Goal: Find specific page/section: Find specific page/section

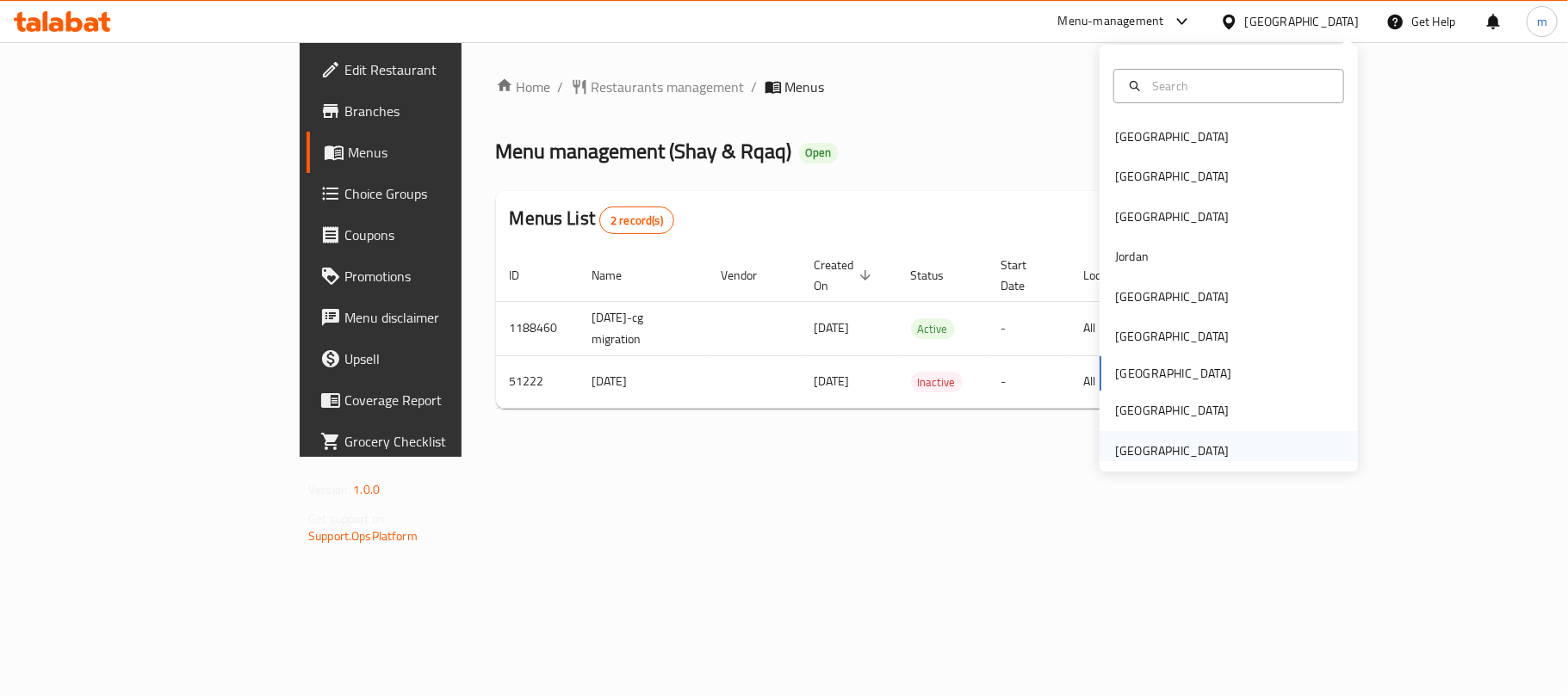
click at [1149, 450] on div "[GEOGRAPHIC_DATA]" at bounding box center [1171, 451] width 113 height 19
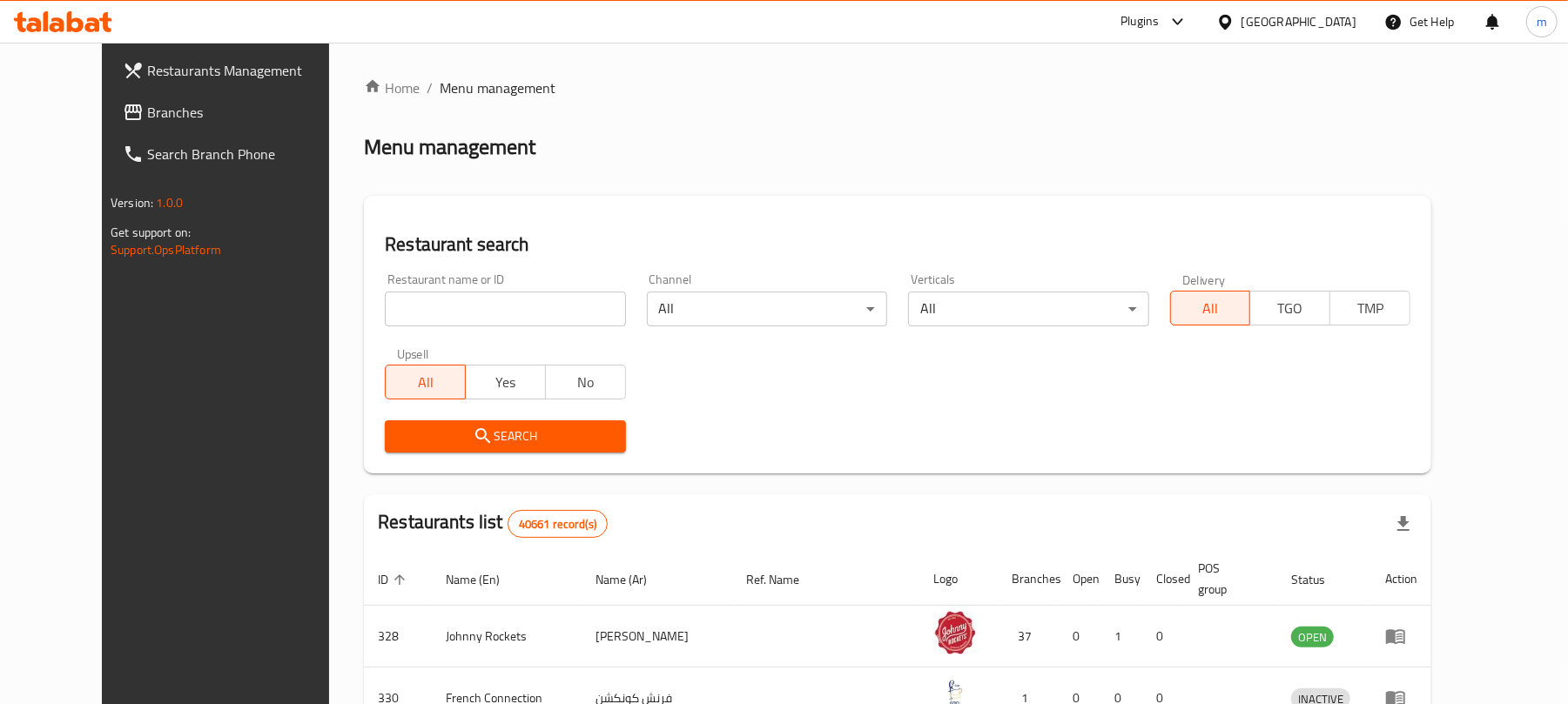
click at [147, 108] on span "Branches" at bounding box center [248, 112] width 203 height 21
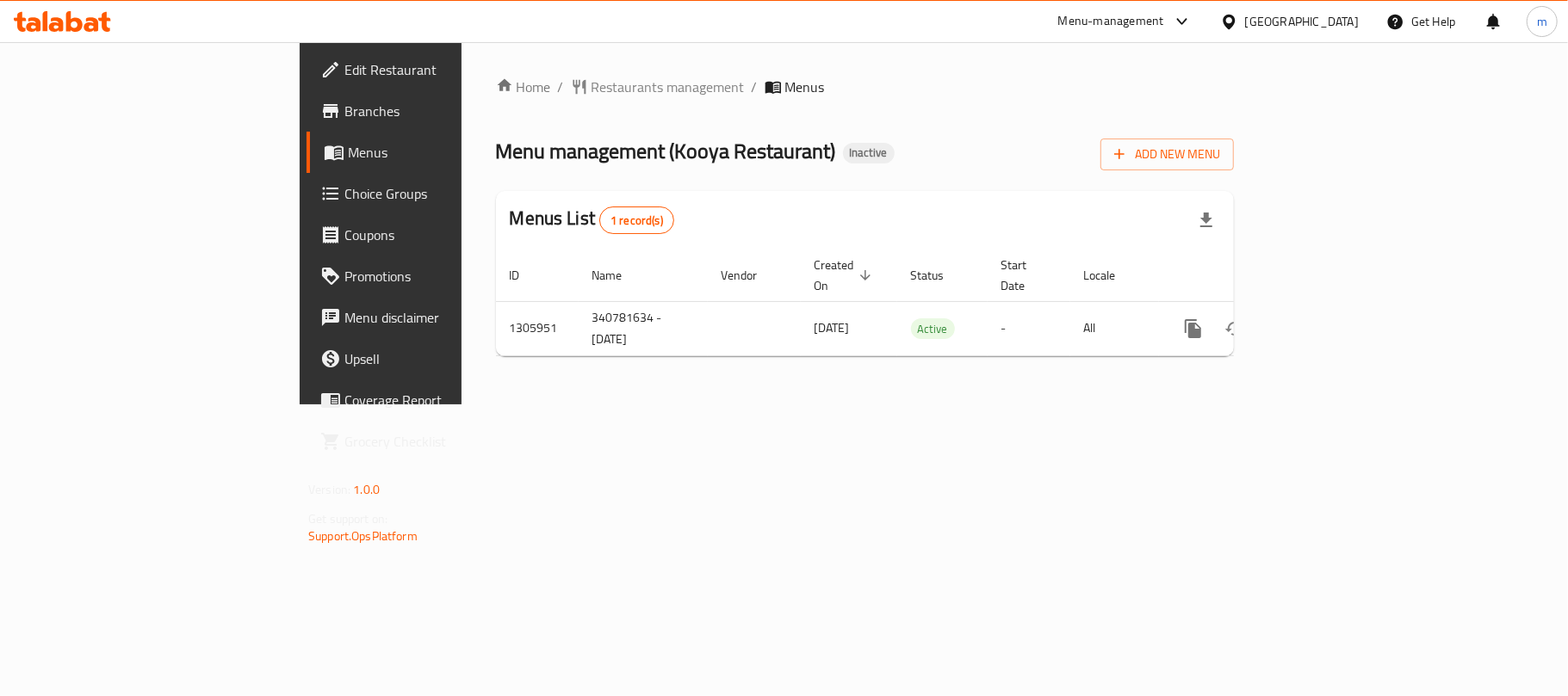
click at [474, 77] on div at bounding box center [784, 348] width 1568 height 696
click at [592, 87] on span "Restaurants management" at bounding box center [668, 87] width 153 height 21
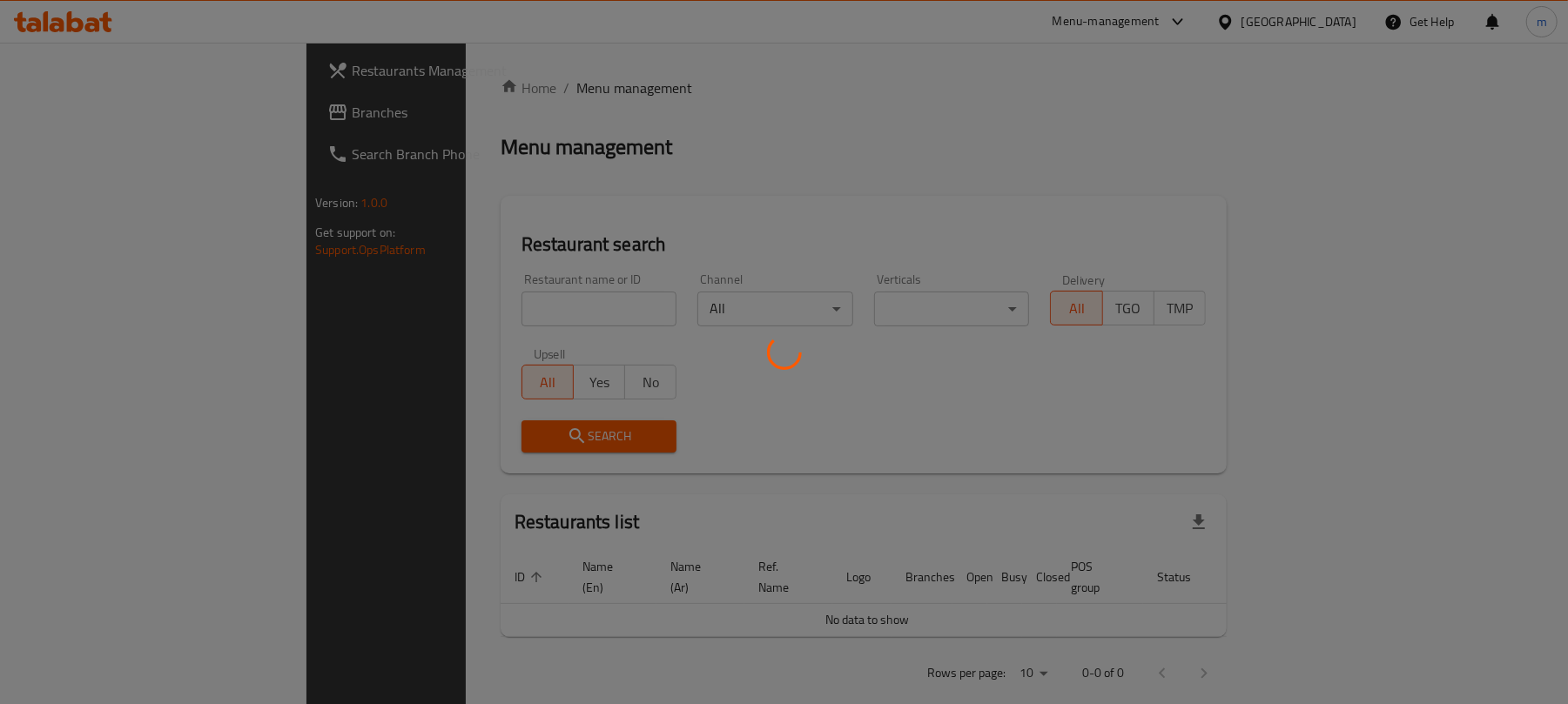
click at [458, 296] on div at bounding box center [784, 352] width 1568 height 704
click at [458, 297] on div at bounding box center [784, 352] width 1568 height 704
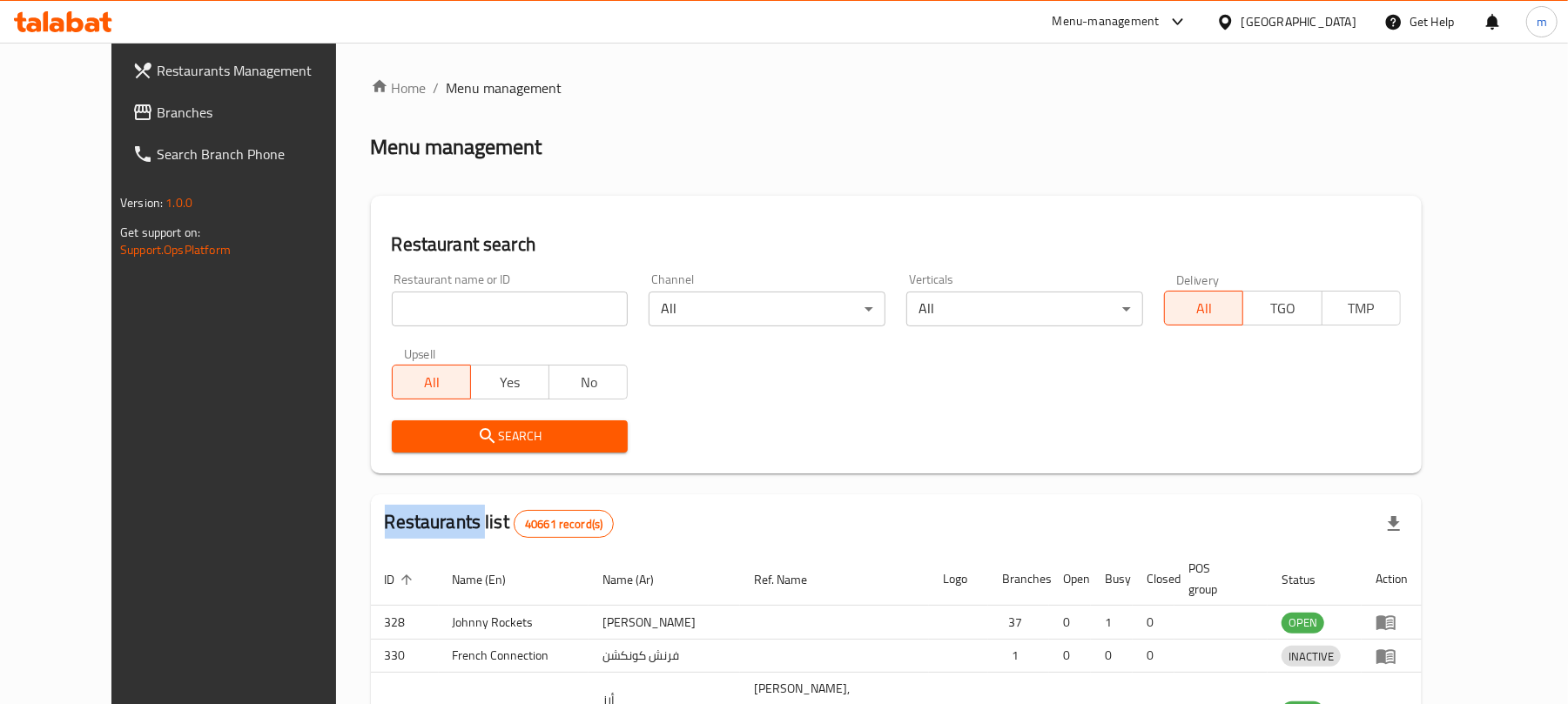
click at [458, 297] on div at bounding box center [784, 352] width 1568 height 704
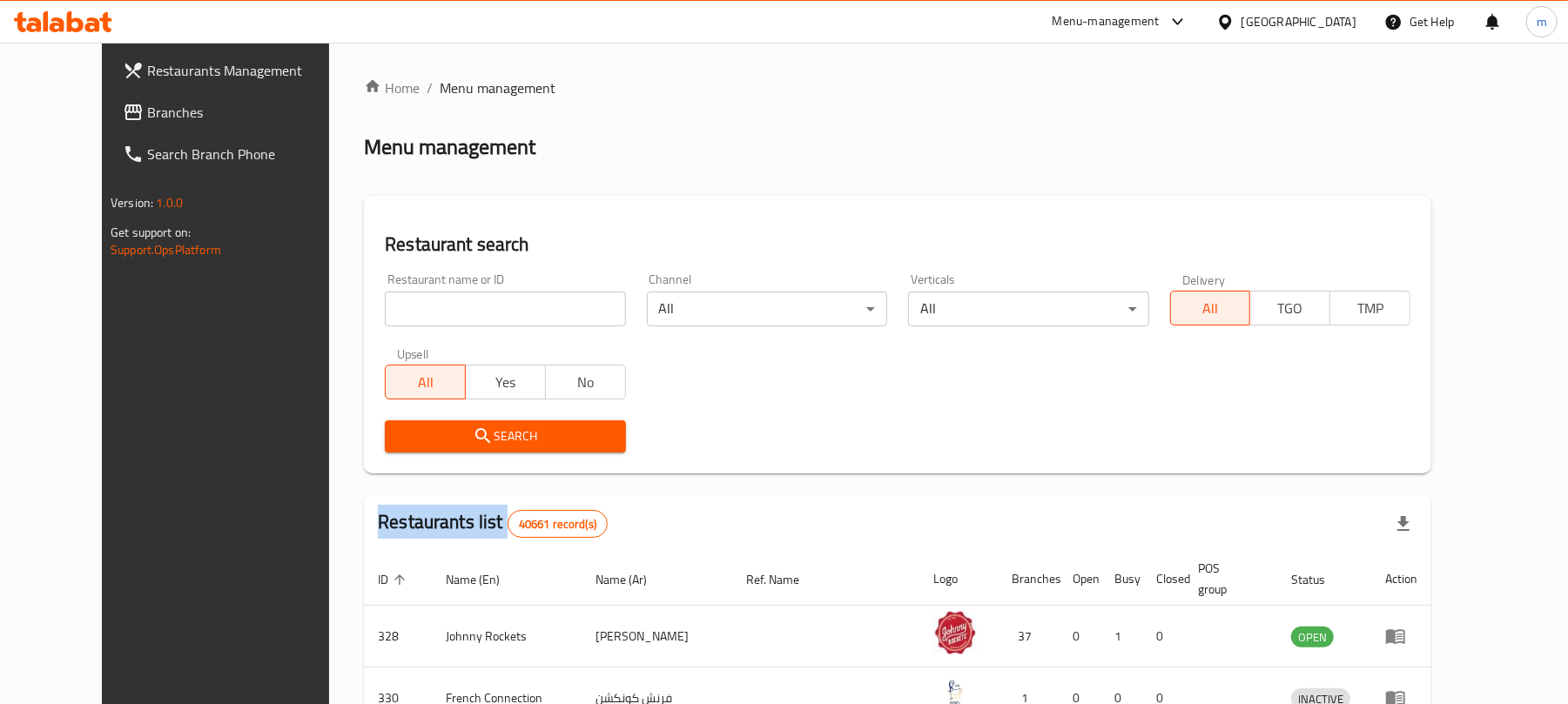
click at [458, 297] on input "search" at bounding box center [505, 309] width 240 height 35
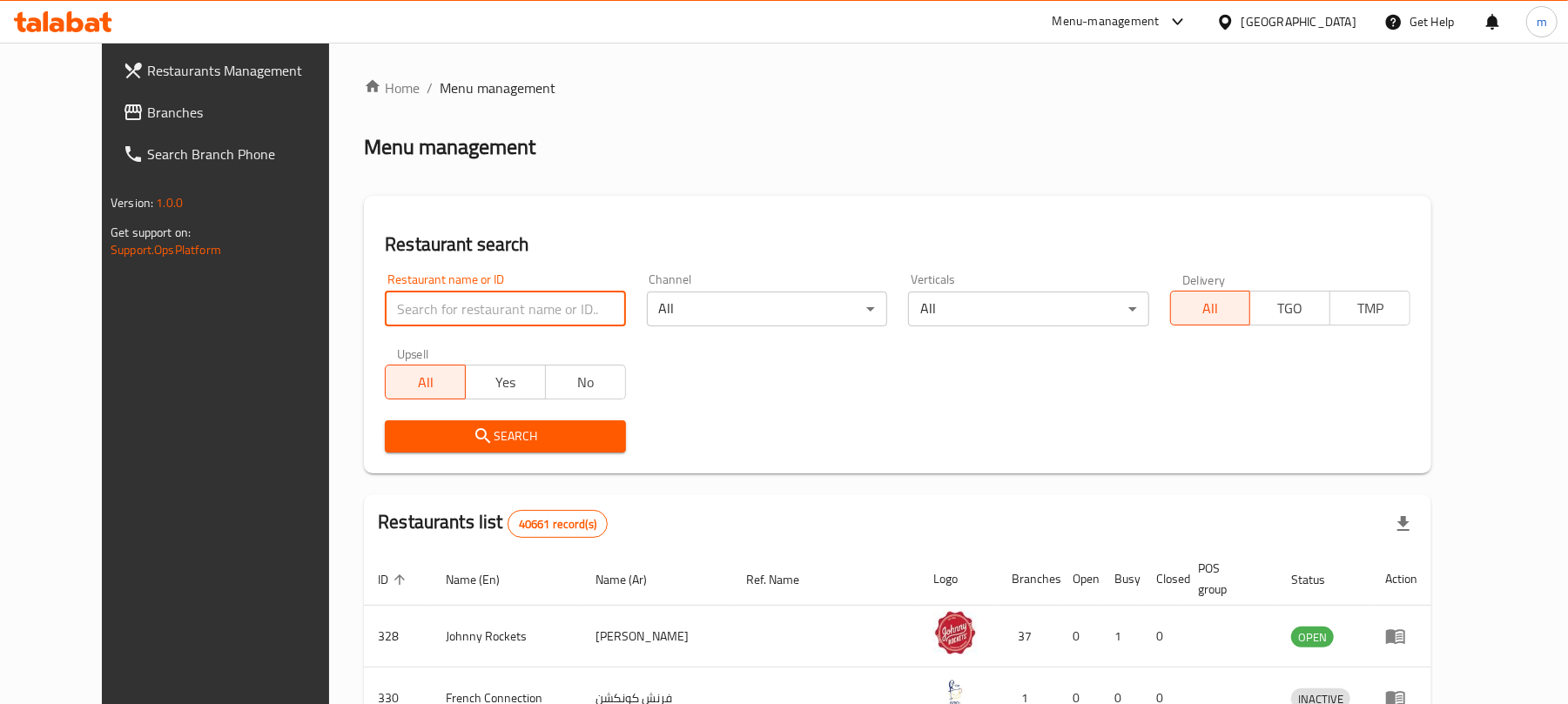
click at [458, 297] on input "search" at bounding box center [505, 309] width 240 height 35
paste input "703918"
type input "703918"
click at [451, 440] on span "Search" at bounding box center [505, 436] width 213 height 22
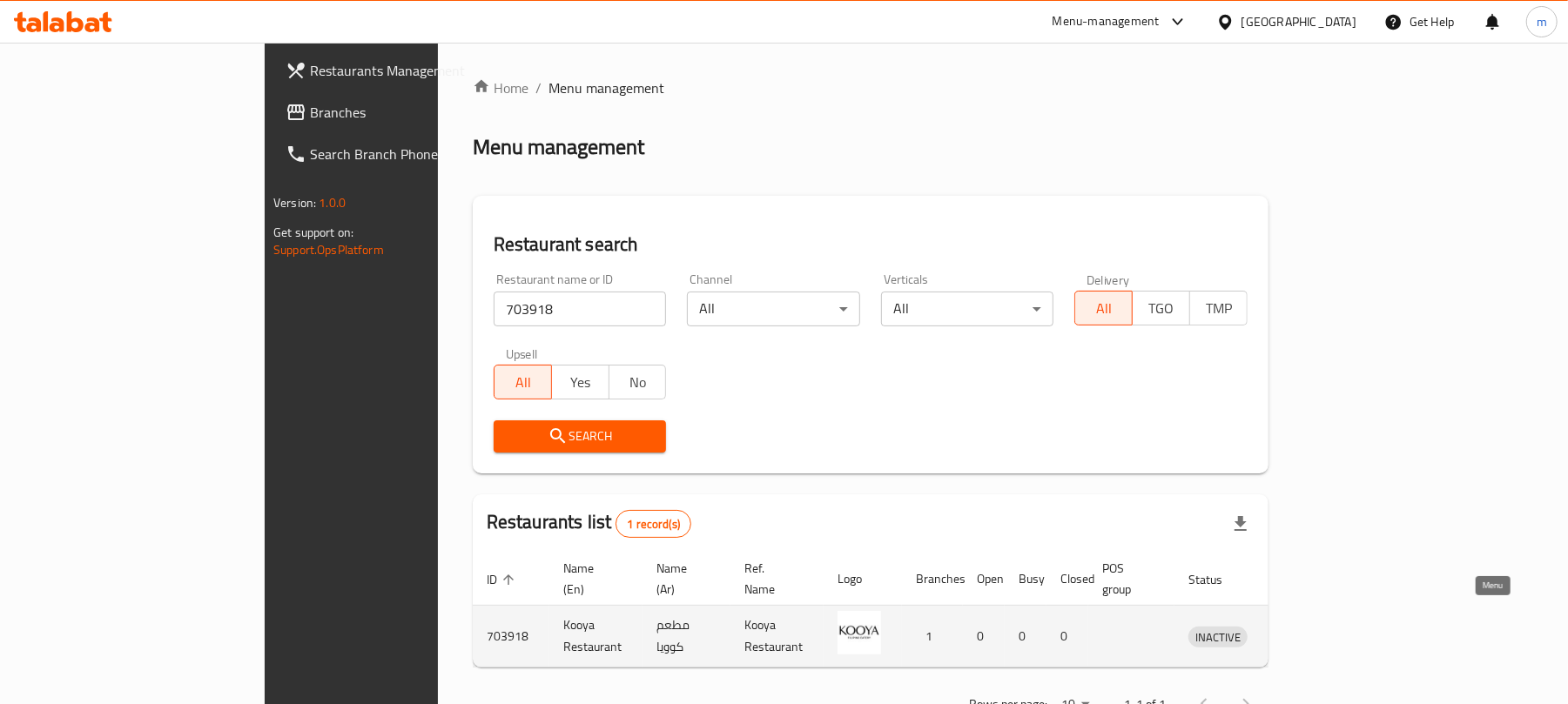
click at [1314, 626] on link "enhanced table" at bounding box center [1298, 637] width 32 height 21
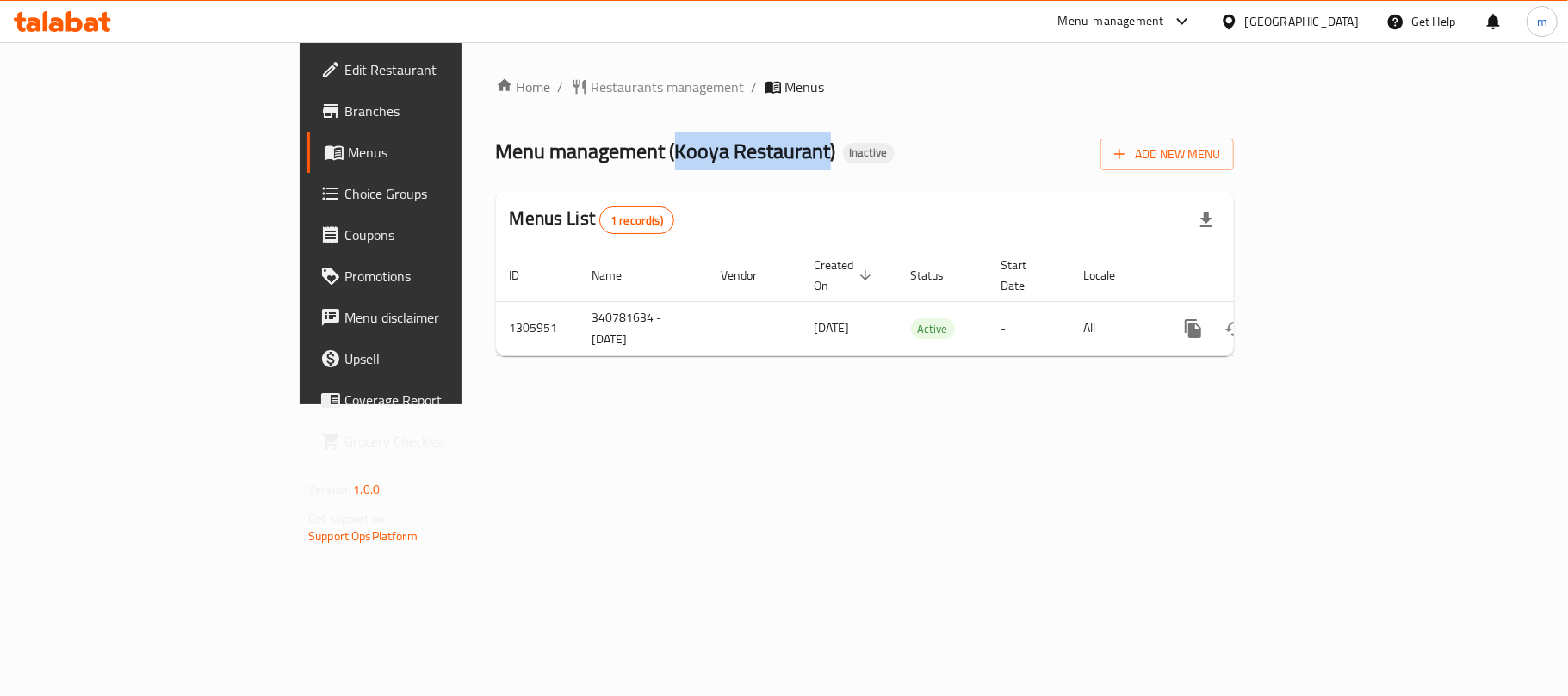
drag, startPoint x: 476, startPoint y: 150, endPoint x: 631, endPoint y: 169, distance: 156.2
click at [631, 169] on div "Menu management ( Kooya Restaurant ) Inactive Add New Menu" at bounding box center [864, 150] width 738 height 39
copy span "Kooya Restaurant"
